Goal: Find contact information: Find contact information

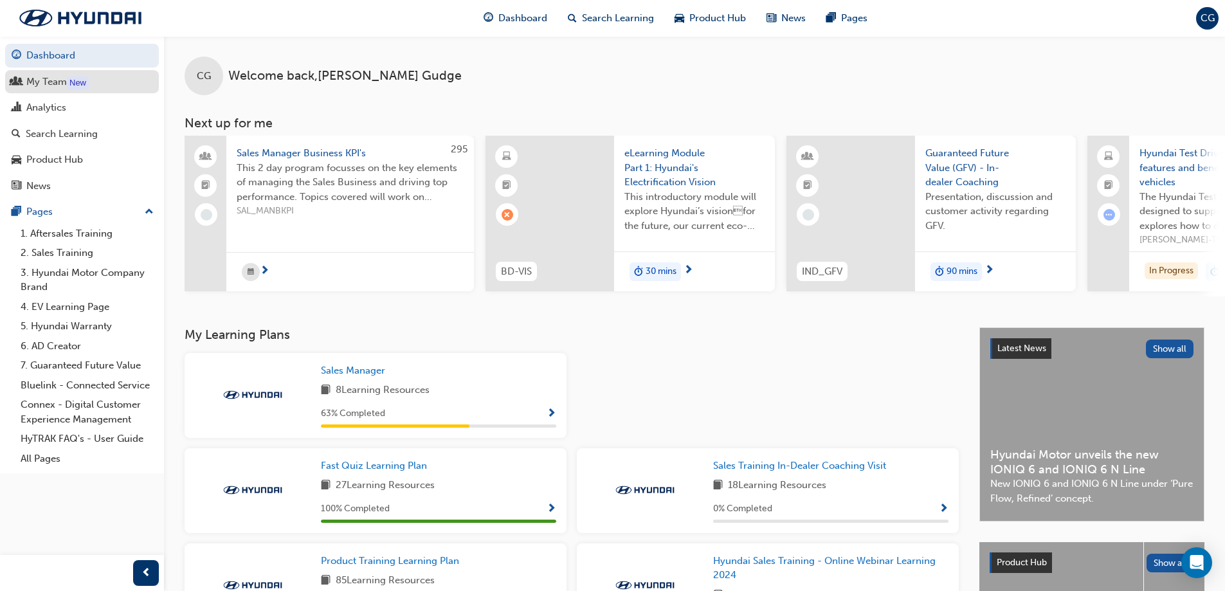
click at [31, 84] on div "My Team" at bounding box center [46, 82] width 41 height 15
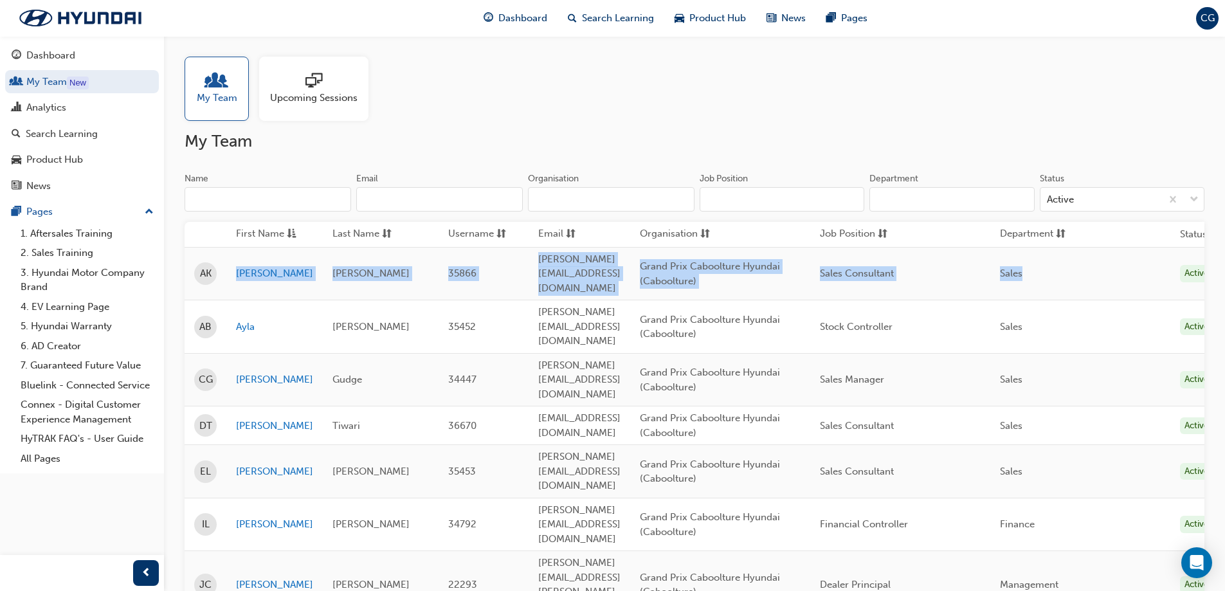
drag, startPoint x: 228, startPoint y: 266, endPoint x: 1136, endPoint y: 264, distance: 908.1
click at [1136, 264] on tr "AK [PERSON_NAME] 35866 [PERSON_NAME][EMAIL_ADDRESS][DOMAIN_NAME] Grand Prix Cab…" at bounding box center [705, 273] width 1041 height 53
copy tr "[PERSON_NAME] 35866 [PERSON_NAME][EMAIL_ADDRESS][DOMAIN_NAME] Grand Prix Cabool…"
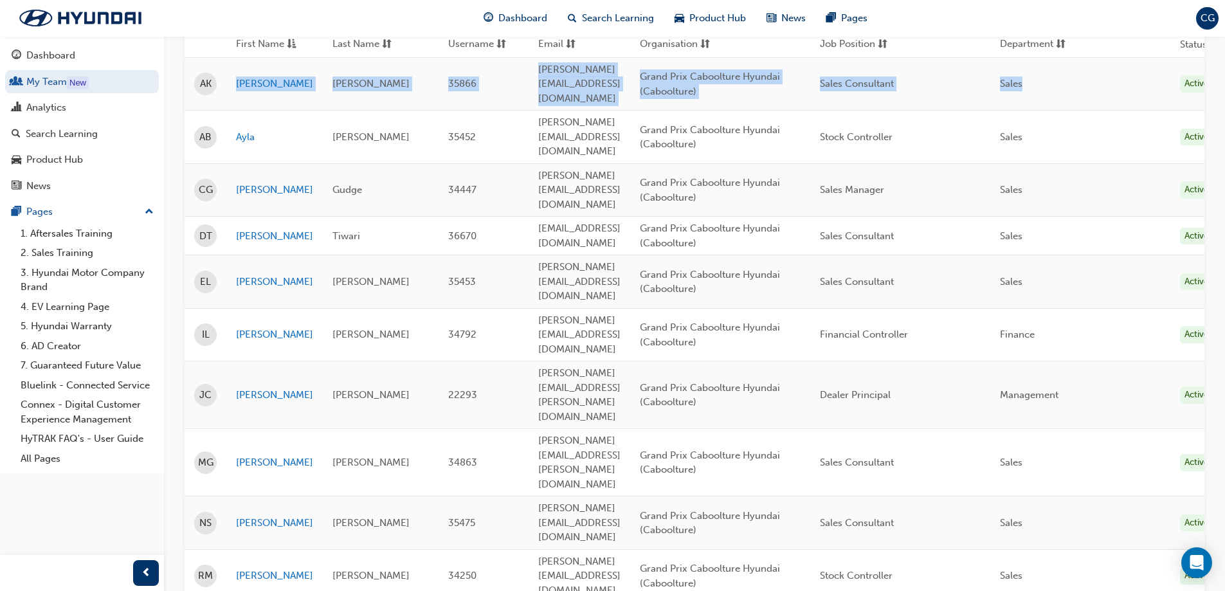
scroll to position [193, 0]
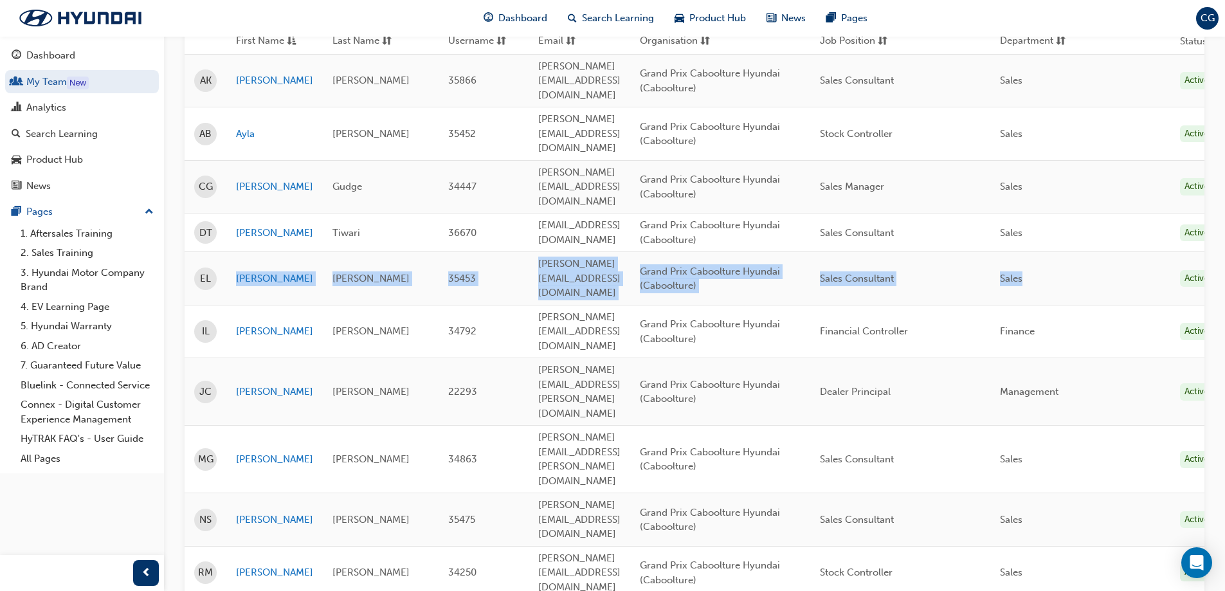
drag, startPoint x: 229, startPoint y: 228, endPoint x: 1134, endPoint y: 231, distance: 904.8
click at [1134, 252] on tr "EL [PERSON_NAME] 35453 [PERSON_NAME][EMAIL_ADDRESS][DOMAIN_NAME] Grand Prix Cab…" at bounding box center [705, 278] width 1041 height 53
copy tr "[PERSON_NAME] 35453 [PERSON_NAME][EMAIL_ADDRESS][DOMAIN_NAME] Grand Prix Cabool…"
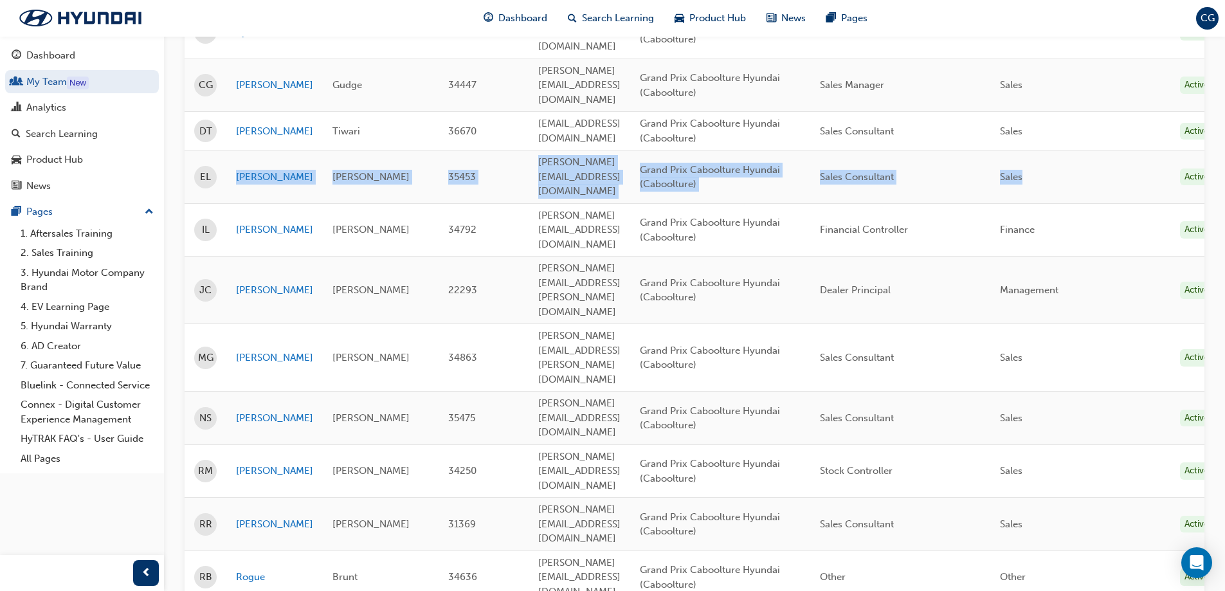
scroll to position [313, 0]
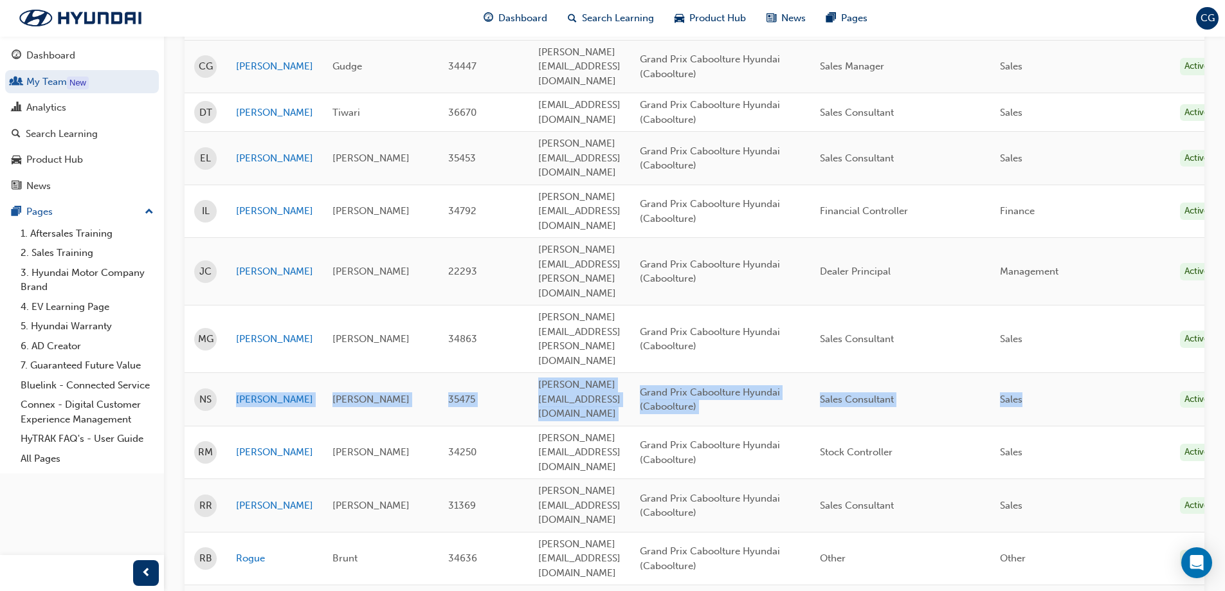
drag, startPoint x: 229, startPoint y: 262, endPoint x: 1143, endPoint y: 264, distance: 913.8
click at [1143, 373] on tr "NS [PERSON_NAME] 35475 [PERSON_NAME][EMAIL_ADDRESS][DOMAIN_NAME] Grand Prix Cab…" at bounding box center [705, 399] width 1041 height 53
copy tr "[PERSON_NAME] 35475 [PERSON_NAME][EMAIL_ADDRESS][DOMAIN_NAME] Grand Prix Cabool…"
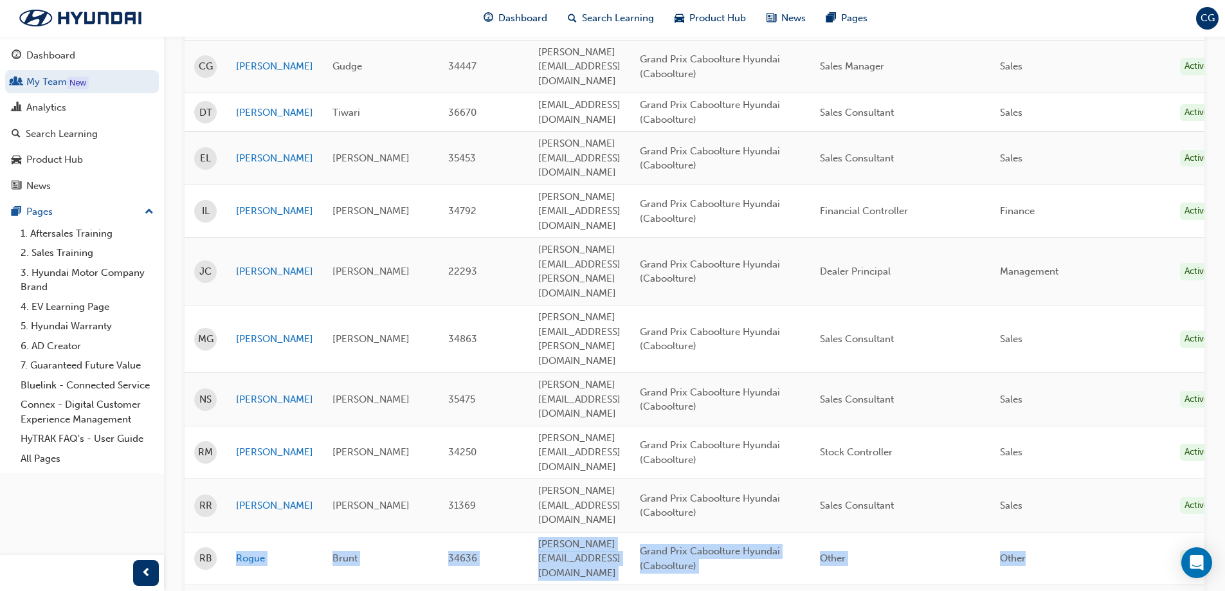
drag, startPoint x: 223, startPoint y: 379, endPoint x: 1169, endPoint y: 379, distance: 946.0
click at [1169, 532] on tr "RB Rogue Brunt 34636 [PERSON_NAME][EMAIL_ADDRESS][DOMAIN_NAME] Grand Prix Caboo…" at bounding box center [705, 558] width 1041 height 53
copy tr "Rogue Brunt 34636 [PERSON_NAME][EMAIL_ADDRESS][DOMAIN_NAME] Grand Prix Cabooltu…"
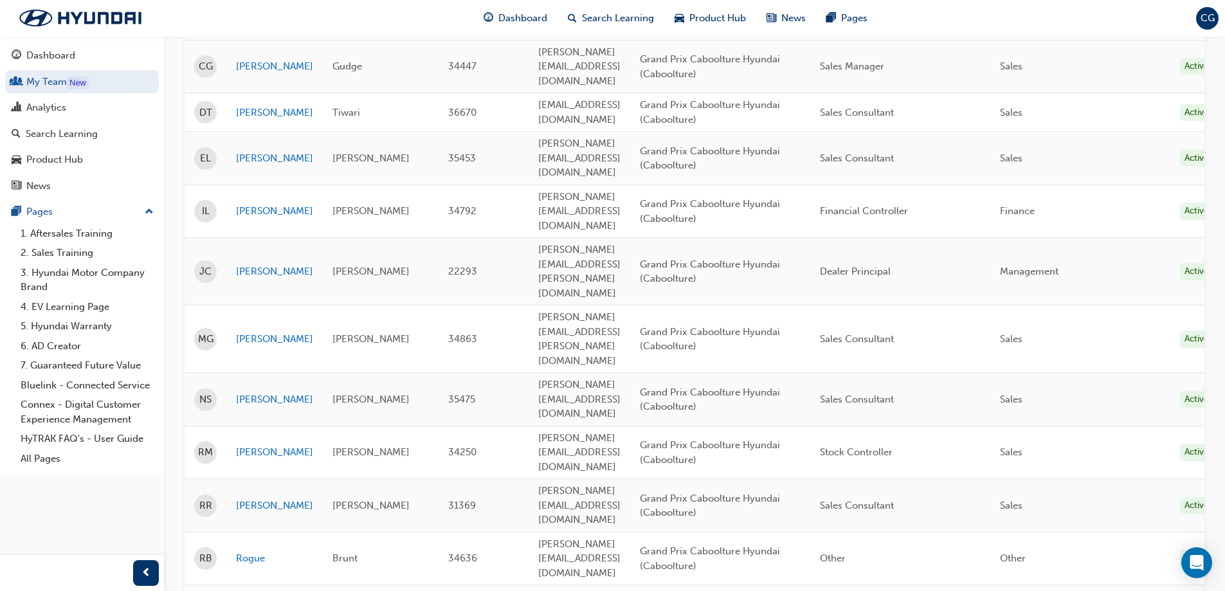
click at [639, 560] on div "My Team Upcoming Sessions My Team Name Email Organisation Job Position Departme…" at bounding box center [612, 228] width 1225 height 1082
